Goal: Complete application form

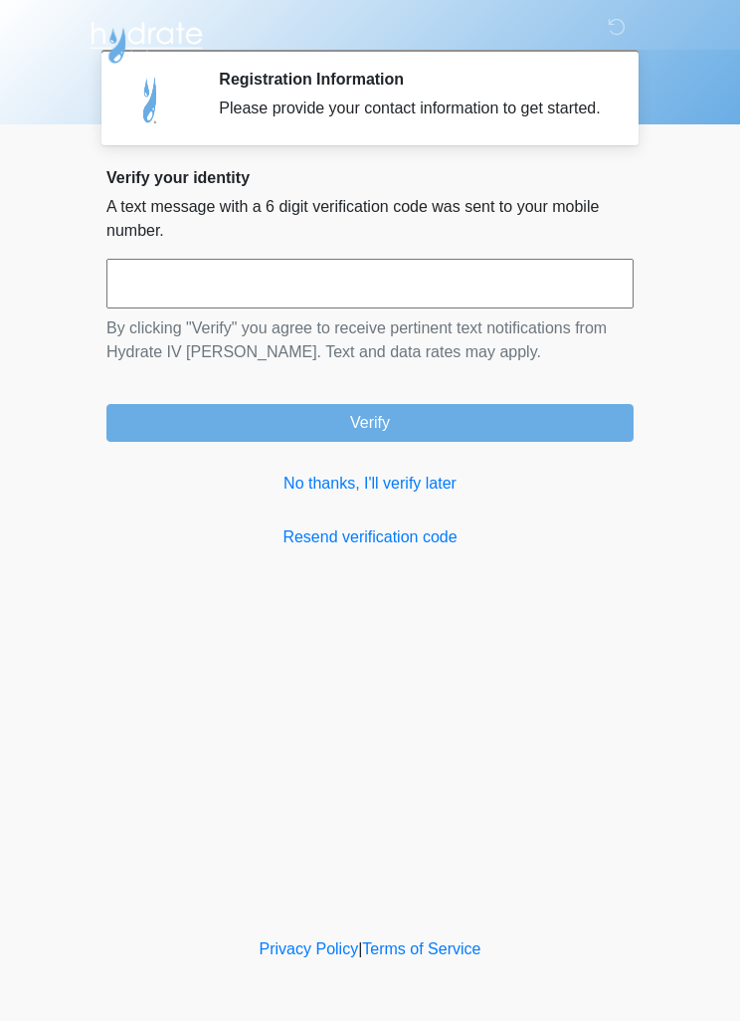
click at [179, 305] on input "text" at bounding box center [369, 284] width 527 height 50
click at [414, 496] on link "No thanks, I'll verify later" at bounding box center [369, 484] width 527 height 24
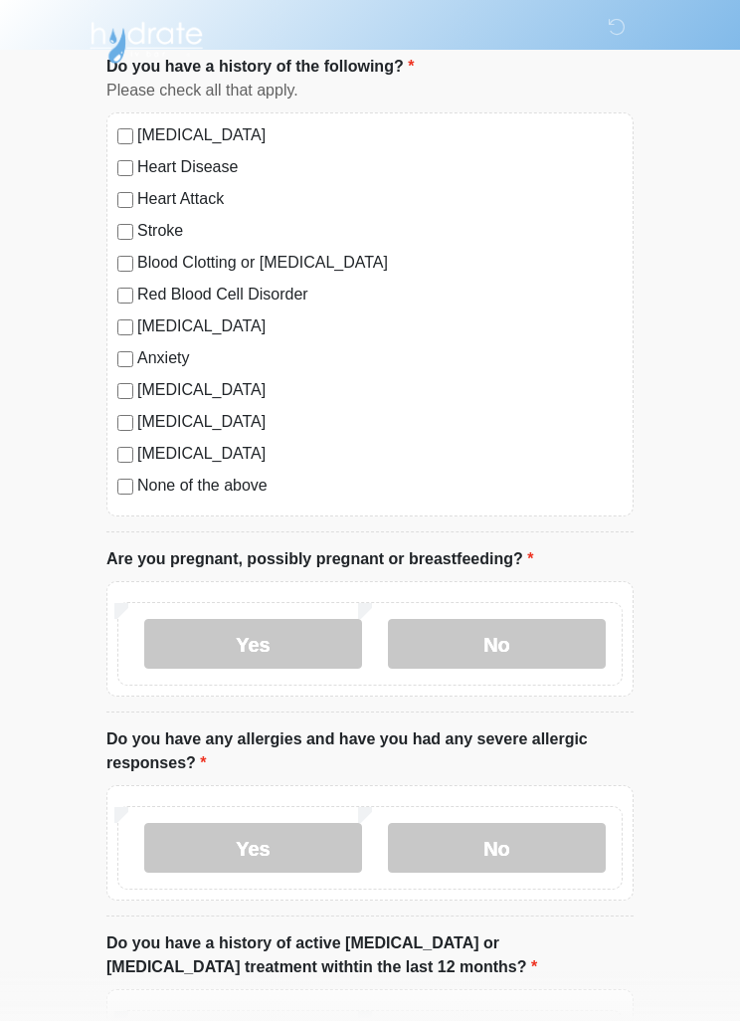
scroll to position [184, 0]
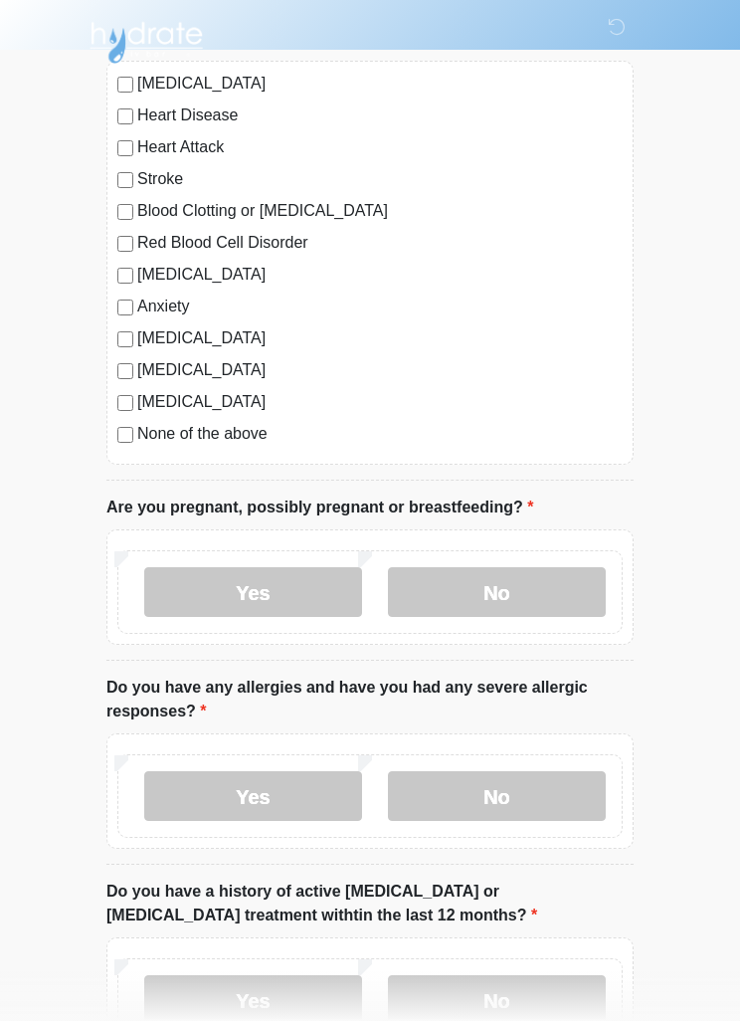
click at [501, 600] on label "No" at bounding box center [497, 592] width 218 height 50
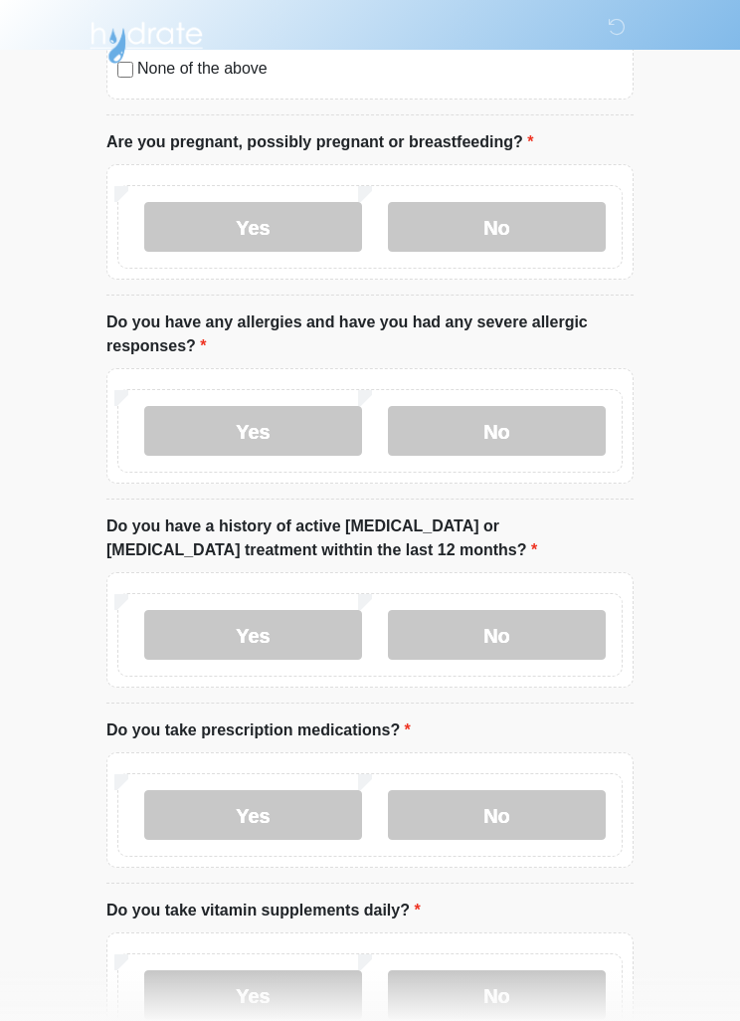
scroll to position [548, 0]
click at [545, 431] on label "No" at bounding box center [497, 432] width 218 height 50
click at [548, 634] on label "No" at bounding box center [497, 635] width 218 height 50
click at [300, 820] on label "Yes" at bounding box center [253, 815] width 218 height 50
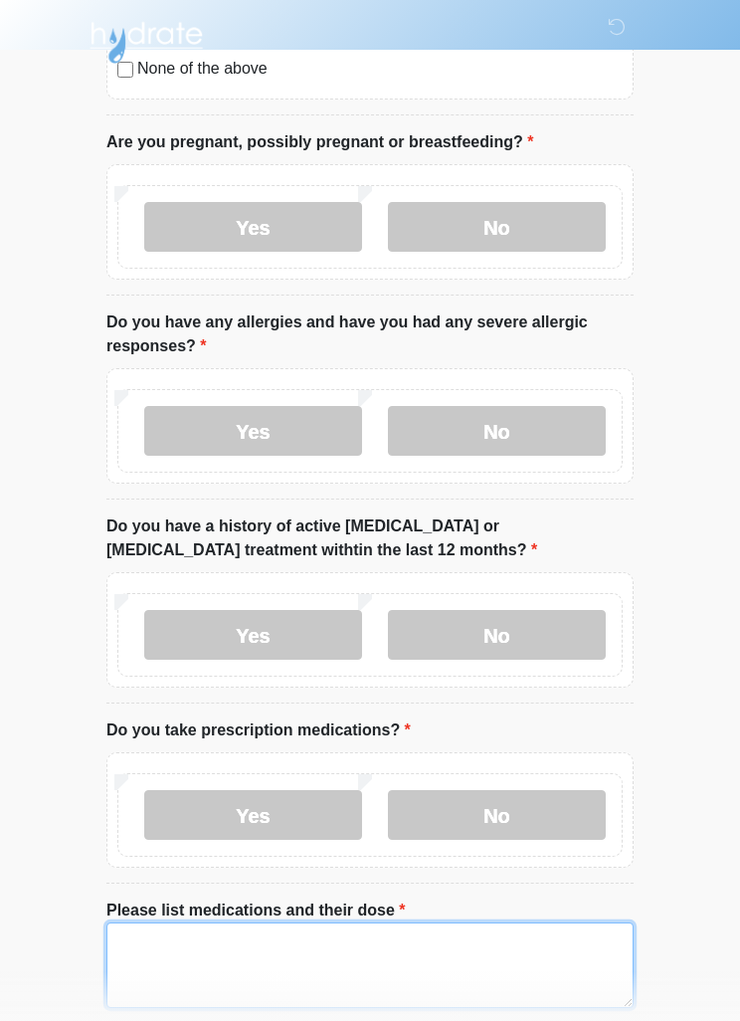
click at [296, 937] on textarea "Please list medications and their dose" at bounding box center [369, 966] width 527 height 86
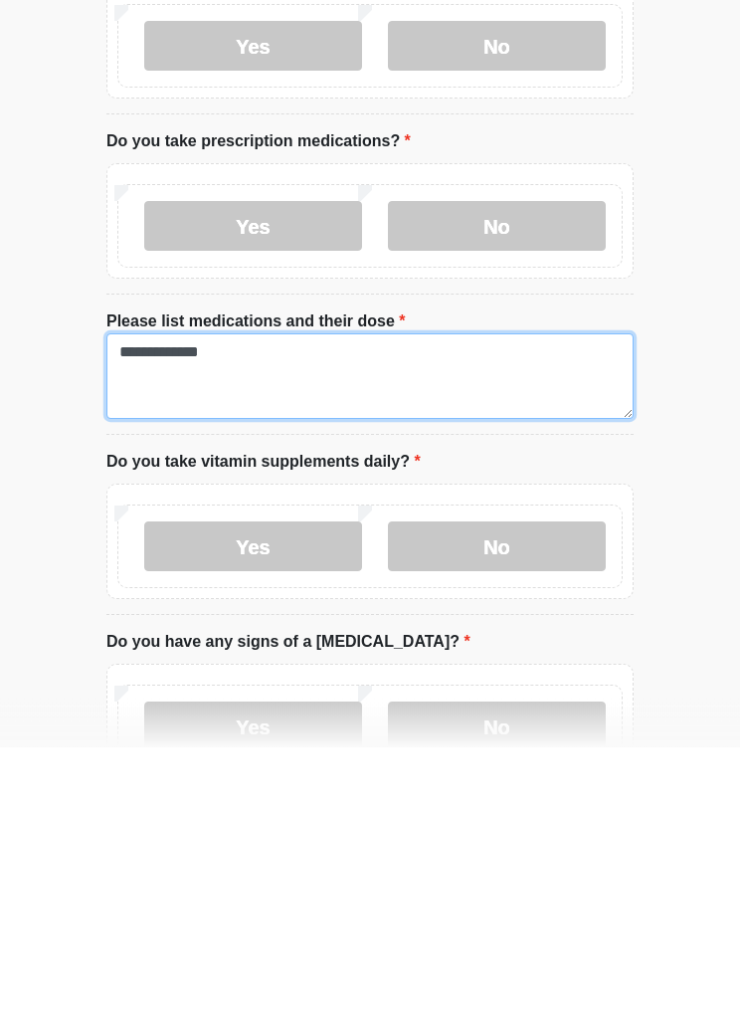
type textarea "**********"
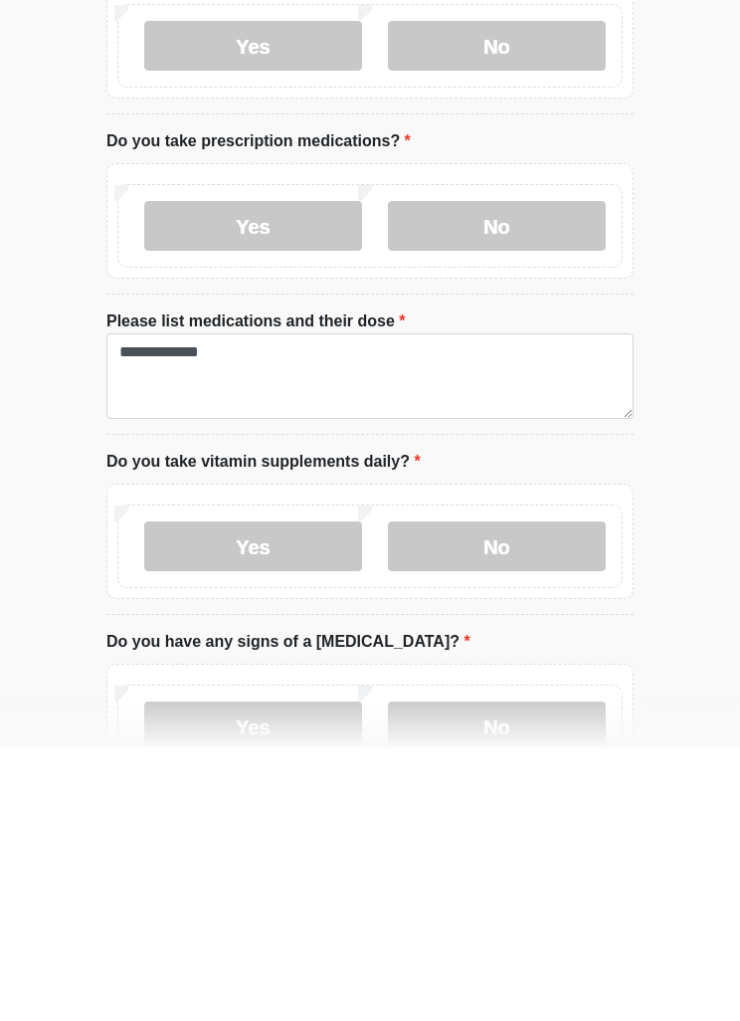
click at [436, 796] on label "No" at bounding box center [497, 821] width 218 height 50
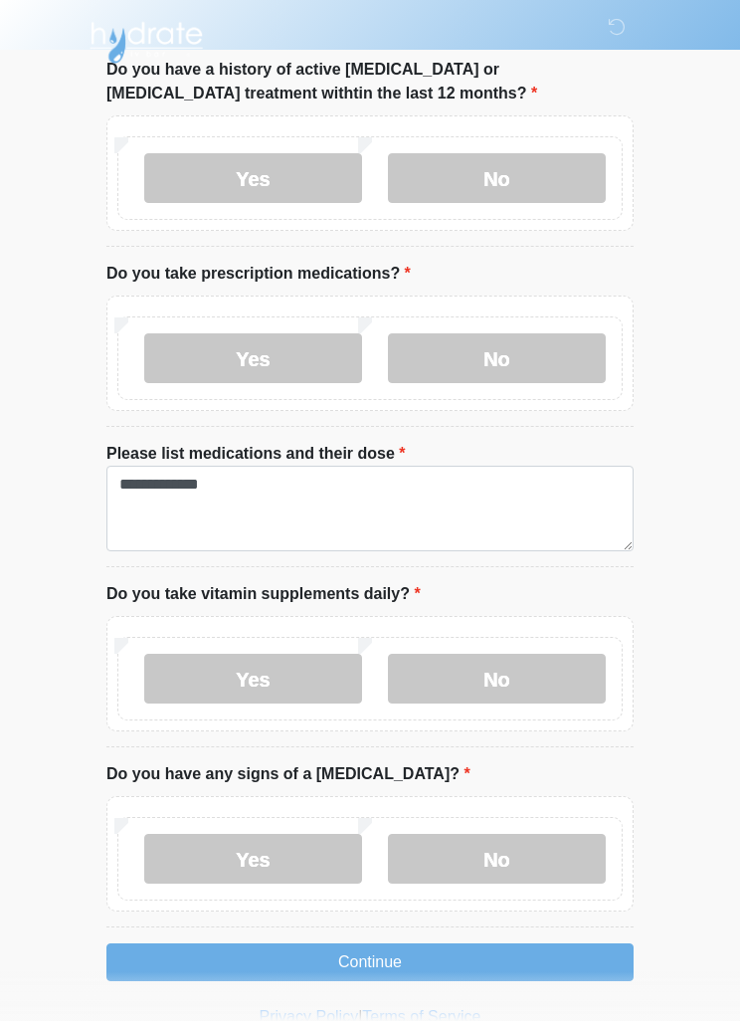
click at [544, 851] on label "No" at bounding box center [497, 859] width 218 height 50
click at [553, 959] on button "Continue" at bounding box center [369, 963] width 527 height 38
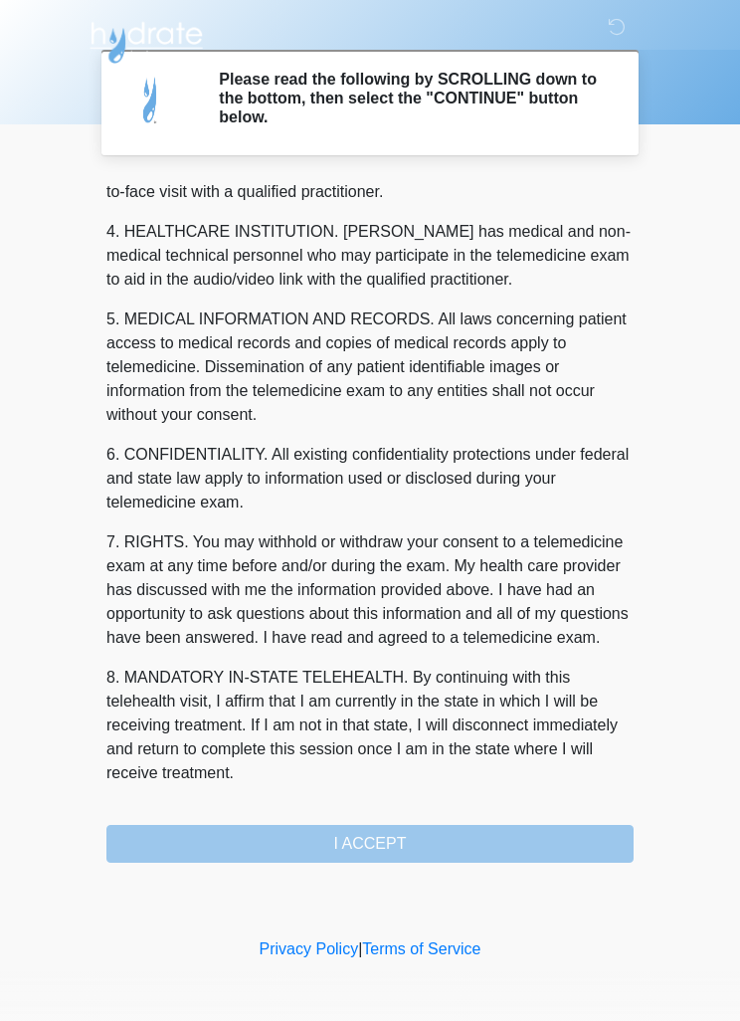
scroll to position [555, 0]
click at [547, 839] on button "I ACCEPT" at bounding box center [369, 844] width 527 height 38
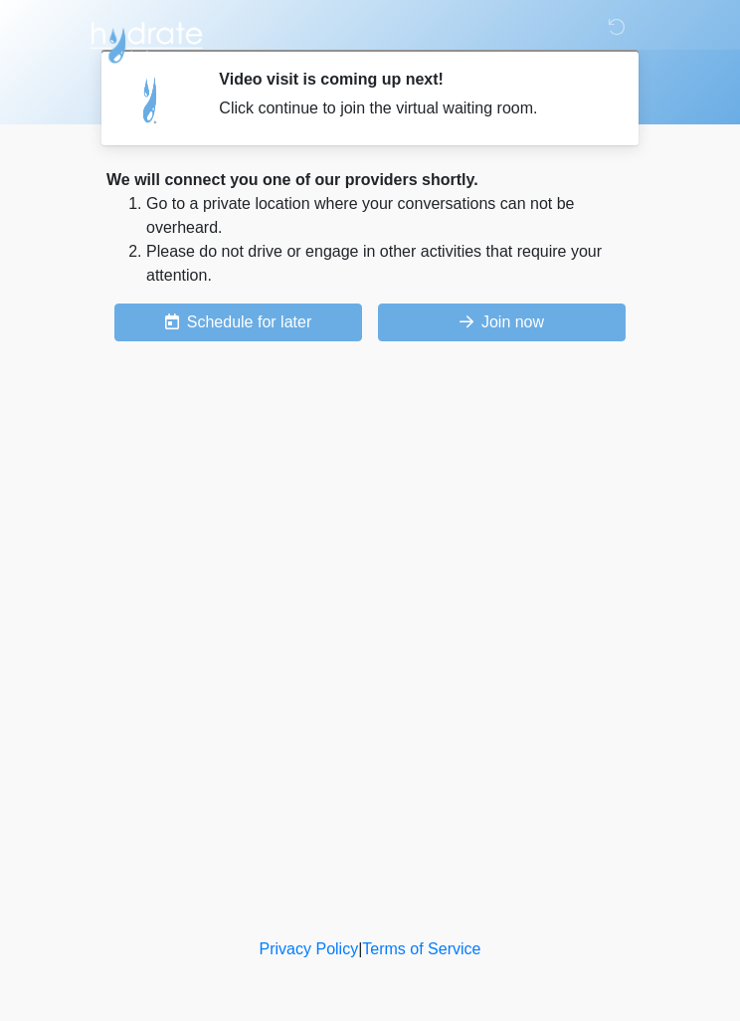
click at [466, 317] on icon at bounding box center [467, 322] width 14 height 16
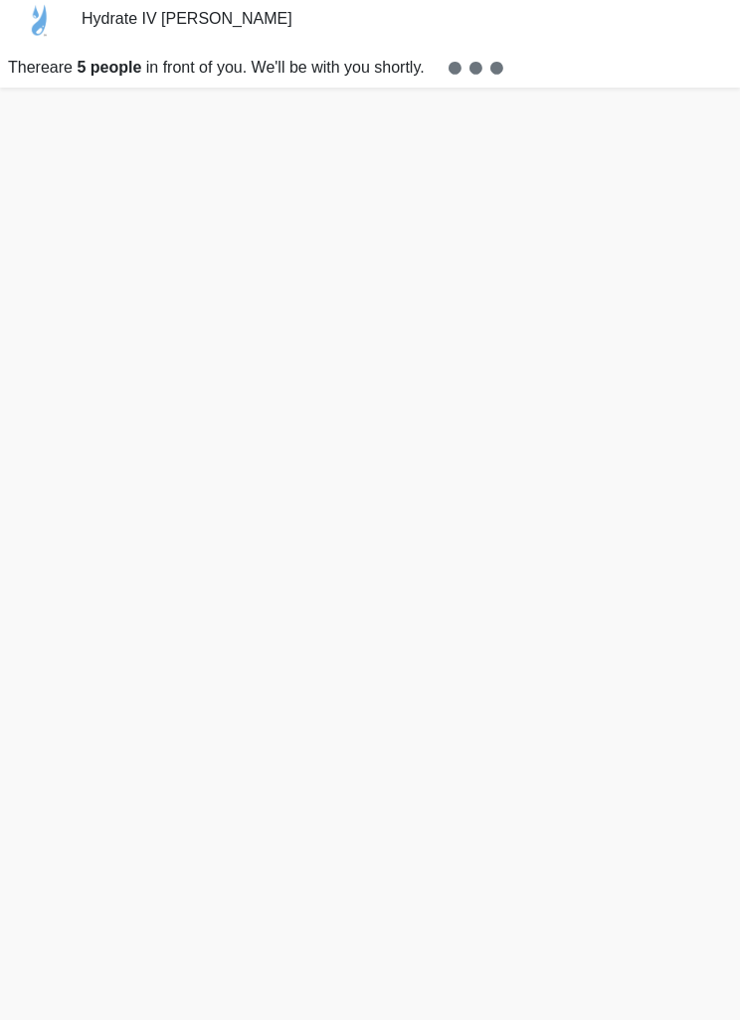
scroll to position [46, 0]
